Goal: Transaction & Acquisition: Purchase product/service

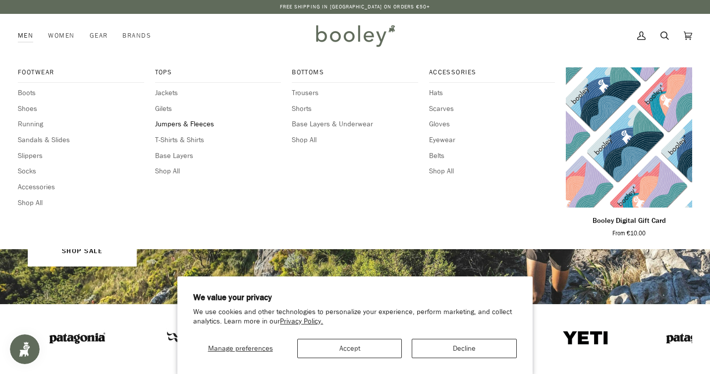
click at [179, 122] on span "Jumpers & Fleeces" at bounding box center [218, 124] width 126 height 11
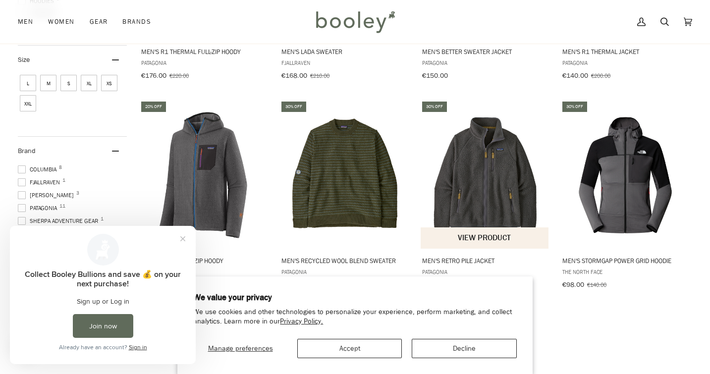
scroll to position [288, 0]
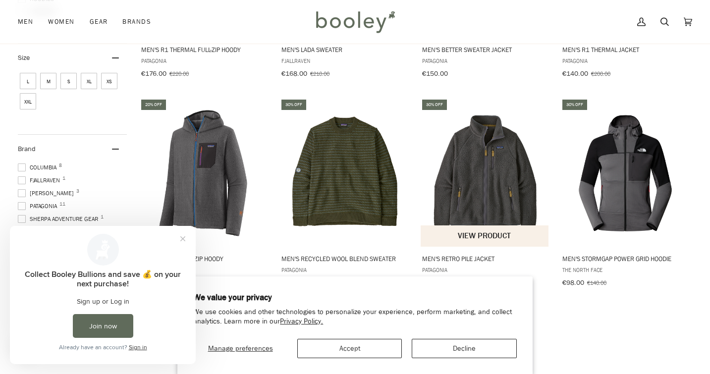
click at [466, 254] on span "Men's Retro Pile Jacket" at bounding box center [485, 258] width 126 height 9
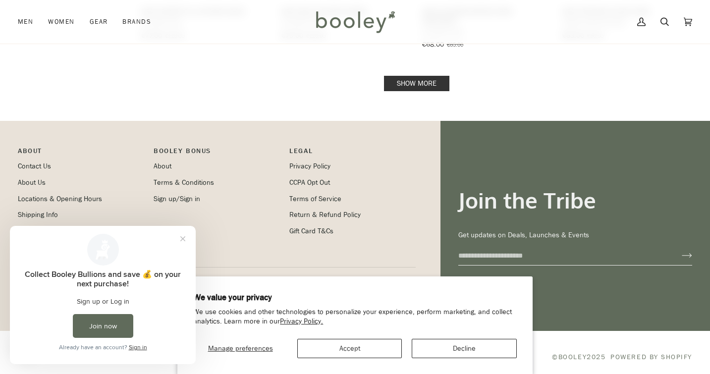
scroll to position [1171, 0]
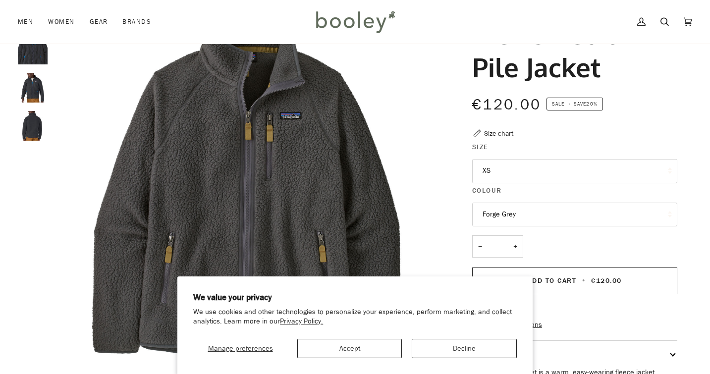
scroll to position [78, 0]
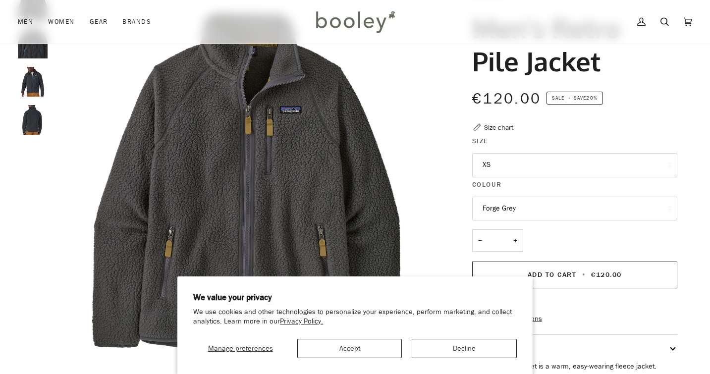
click at [522, 191] on legend "Colour" at bounding box center [574, 186] width 205 height 15
click at [515, 205] on button "Forge Grey" at bounding box center [574, 209] width 205 height 24
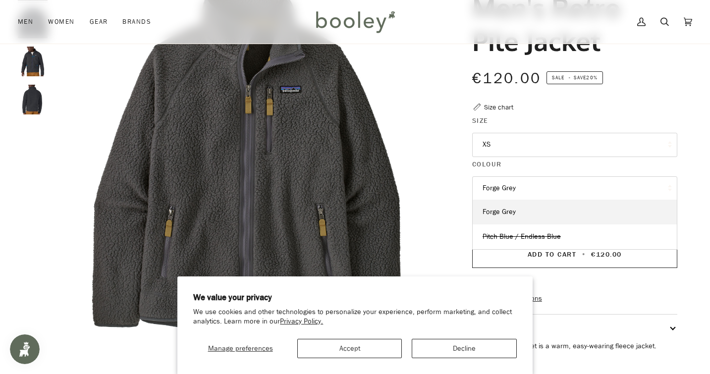
scroll to position [107, 0]
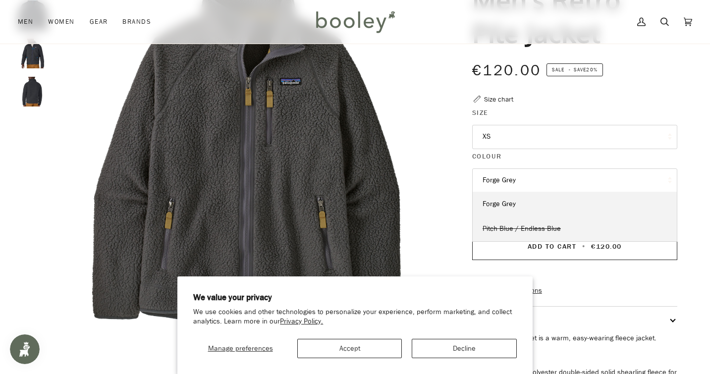
click at [536, 224] on span "Pitch Blue / Endless Blue" at bounding box center [521, 228] width 78 height 9
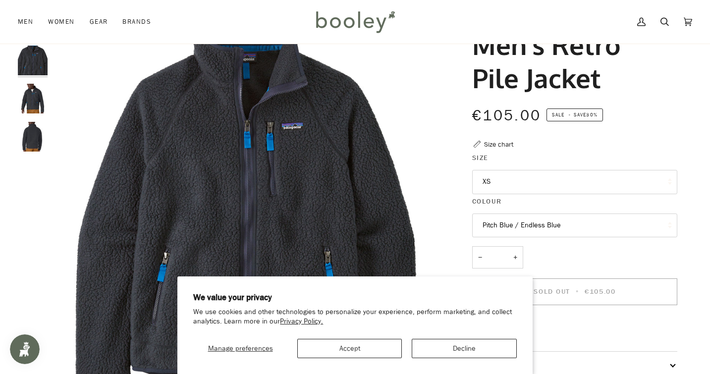
scroll to position [55, 0]
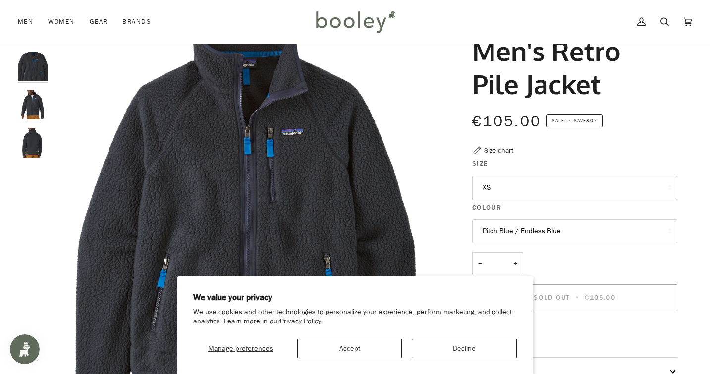
click at [525, 183] on button "XS" at bounding box center [574, 188] width 205 height 24
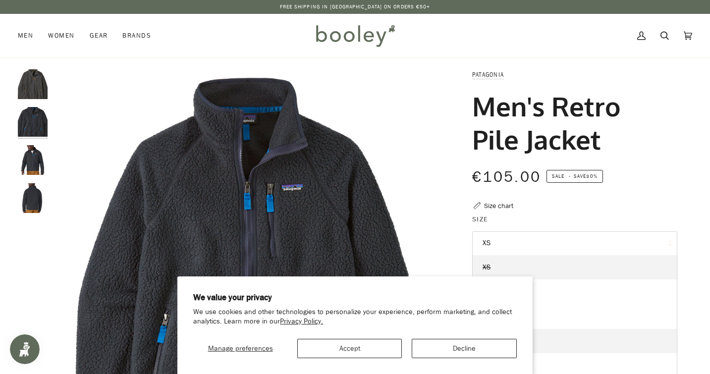
scroll to position [0, 0]
click at [611, 219] on legend "Size" at bounding box center [574, 221] width 205 height 15
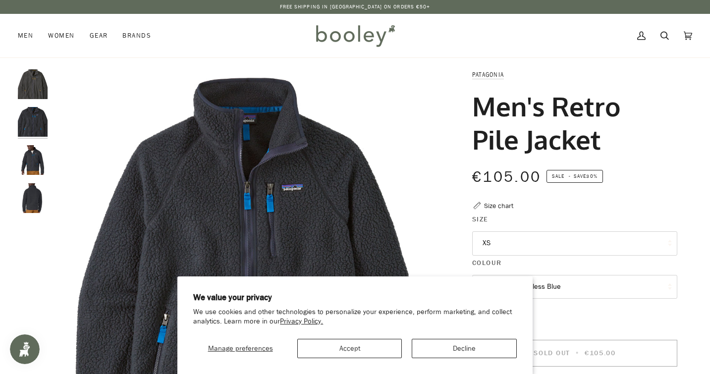
click at [446, 353] on button "Decline" at bounding box center [464, 348] width 105 height 19
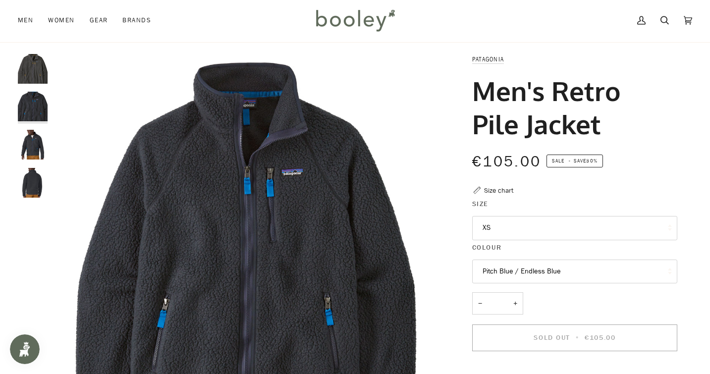
scroll to position [13, 0]
